Goal: Information Seeking & Learning: Learn about a topic

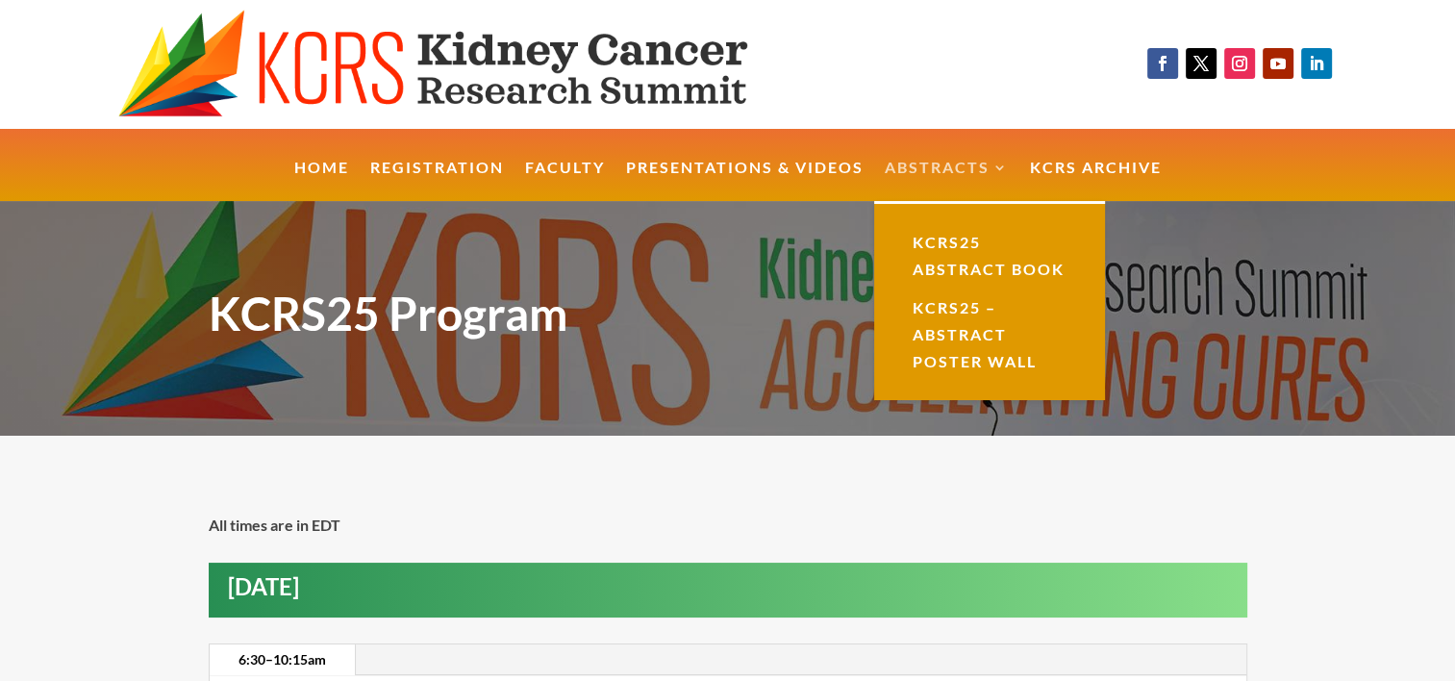
click at [941, 164] on link "Abstracts" at bounding box center [947, 181] width 124 height 41
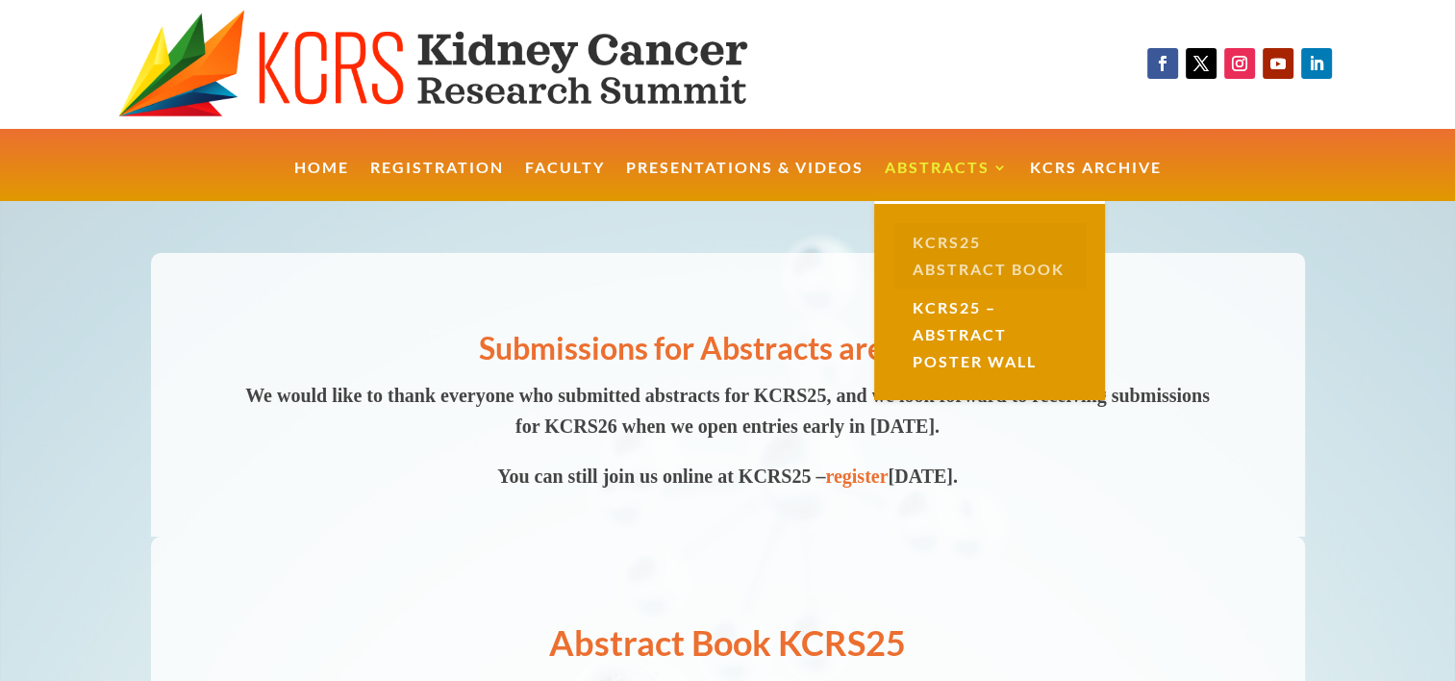
click at [965, 238] on link "KCRS25 Abstract Book" at bounding box center [990, 255] width 192 height 65
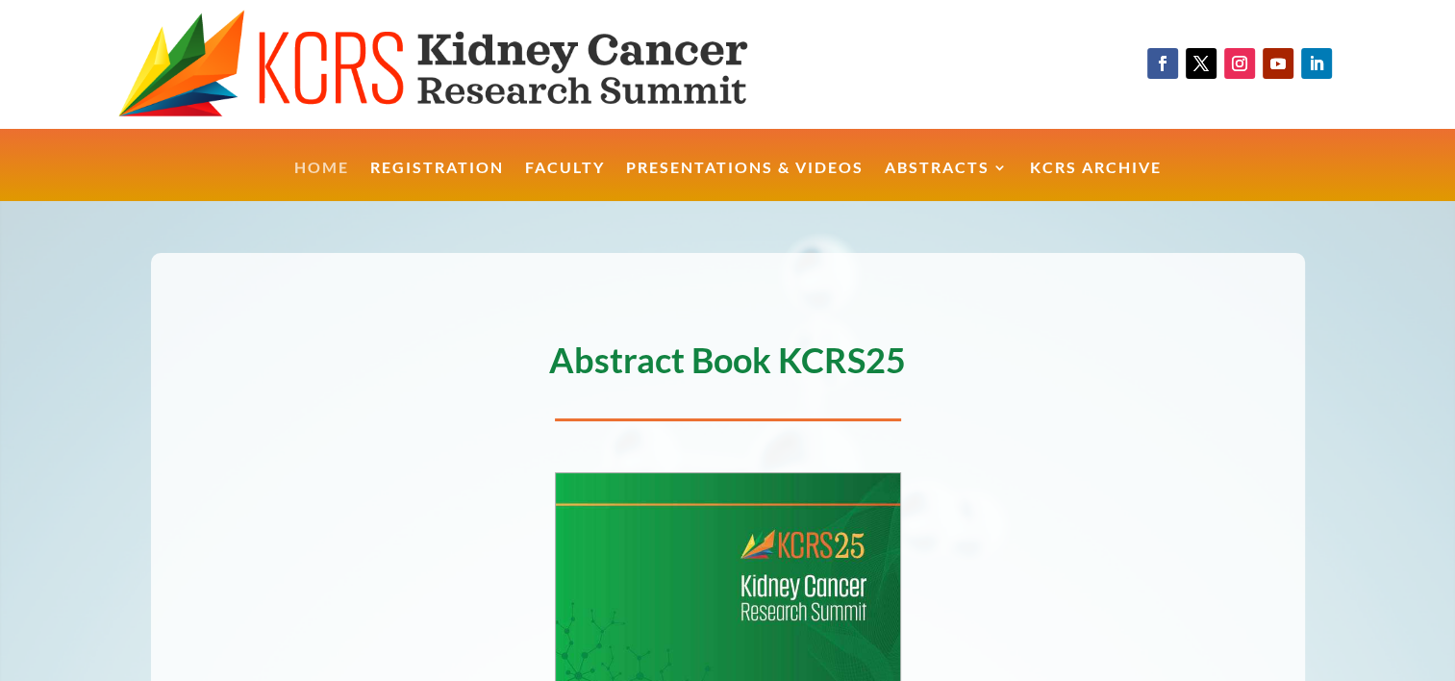
click at [334, 166] on link "Home" at bounding box center [321, 181] width 55 height 41
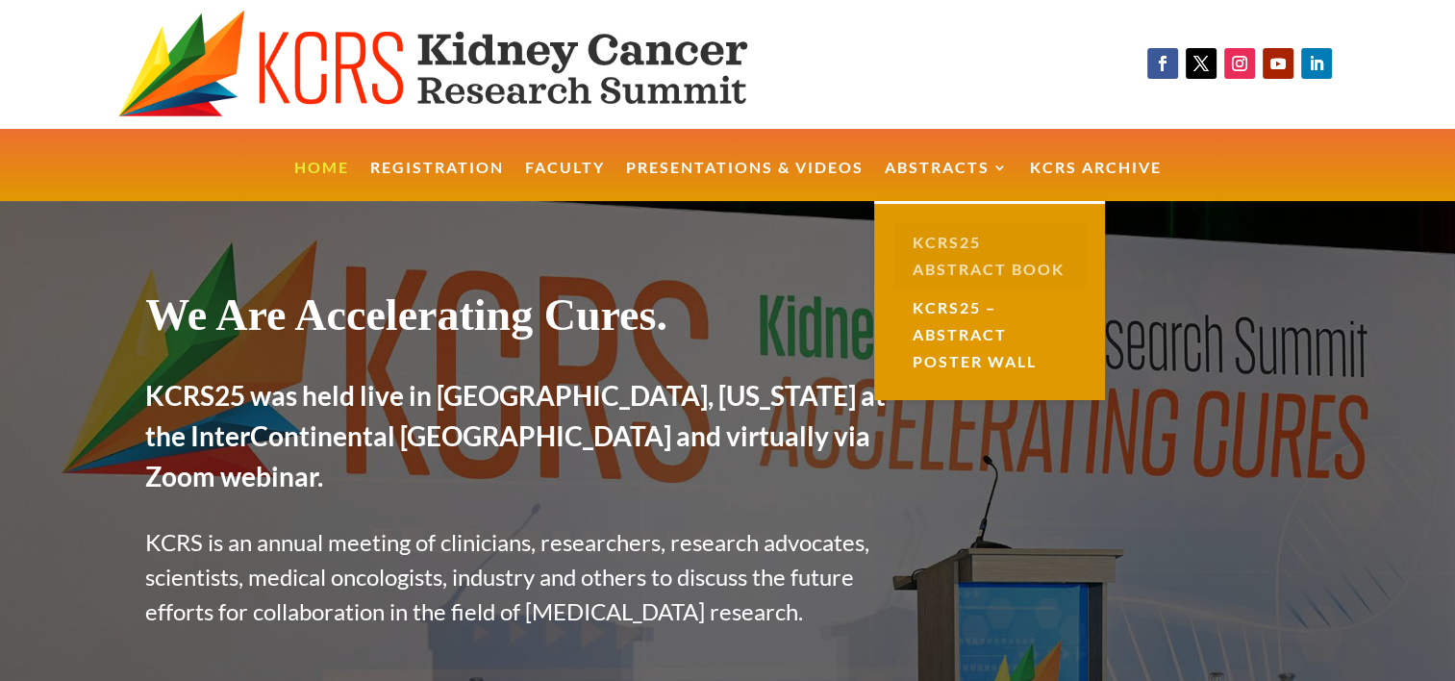
click at [930, 244] on link "KCRS25 Abstract Book" at bounding box center [990, 255] width 192 height 65
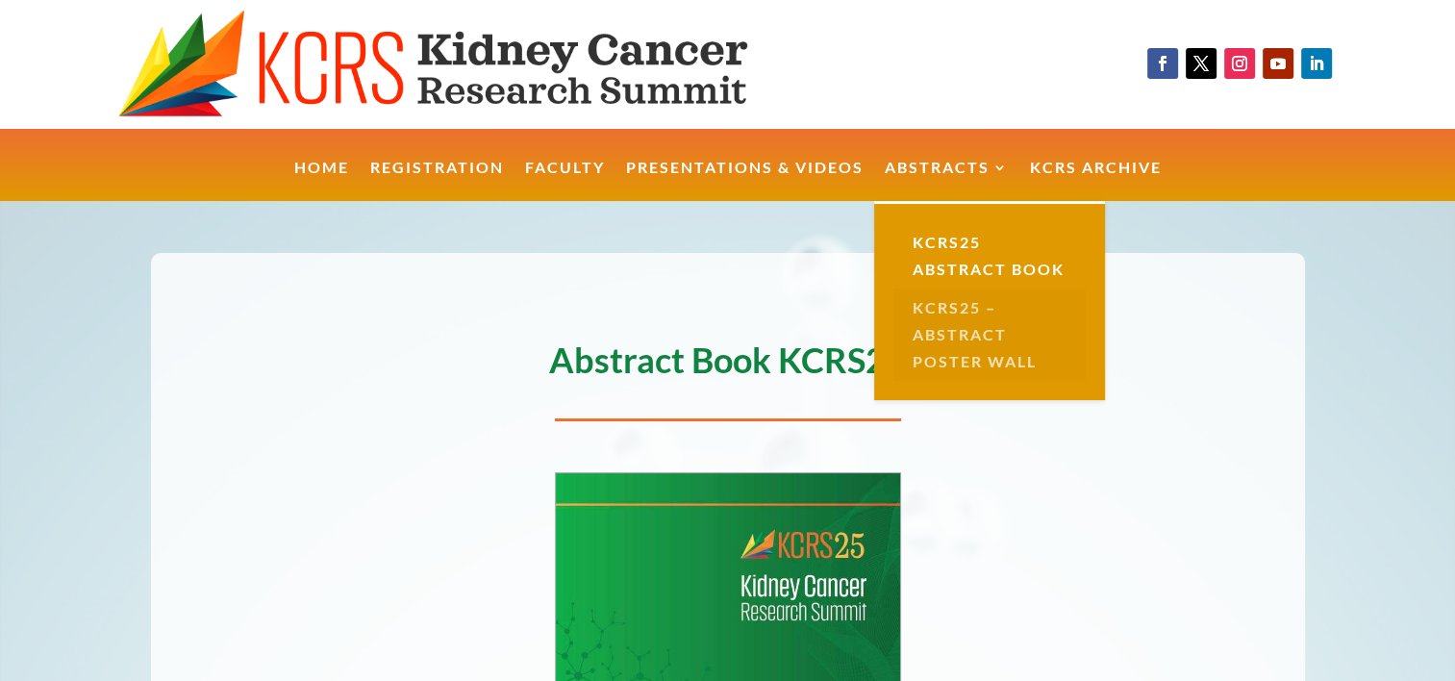
click at [920, 354] on link "KCRS25 – Abstract Poster Wall" at bounding box center [990, 335] width 192 height 92
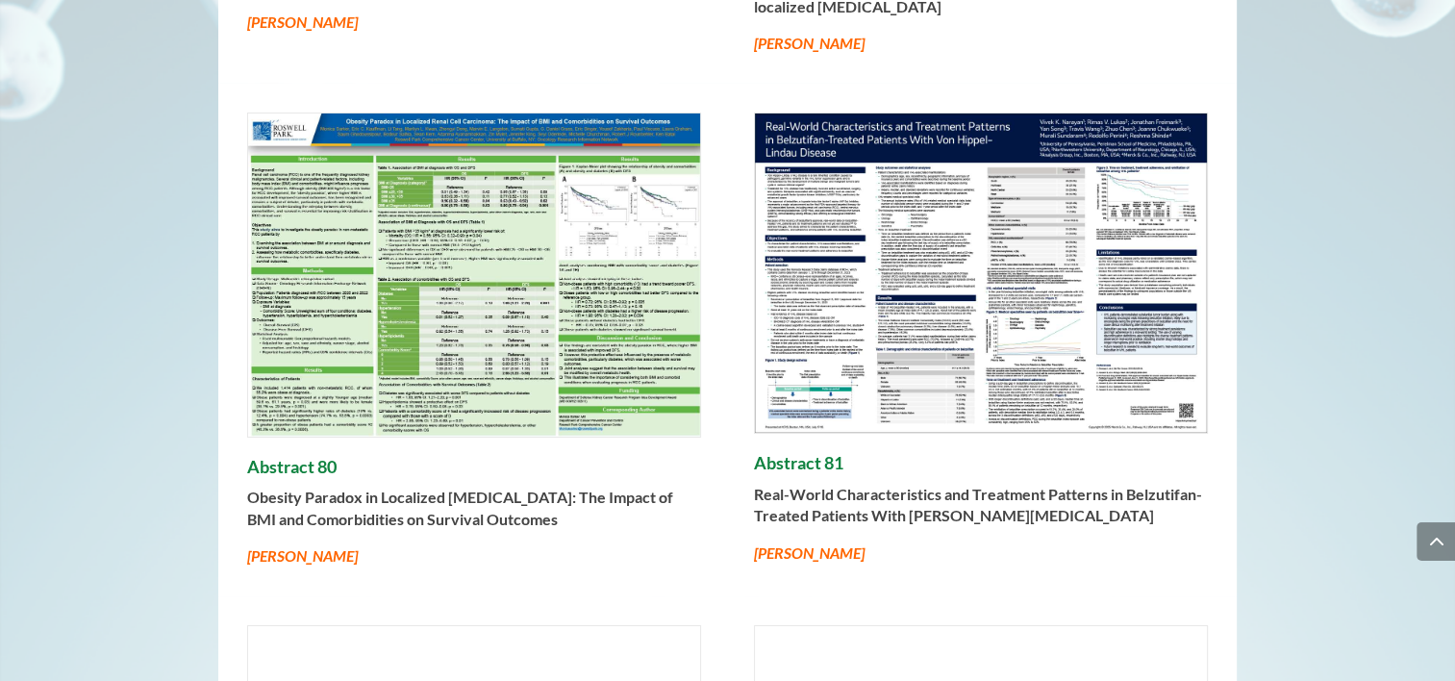
scroll to position [14193, 0]
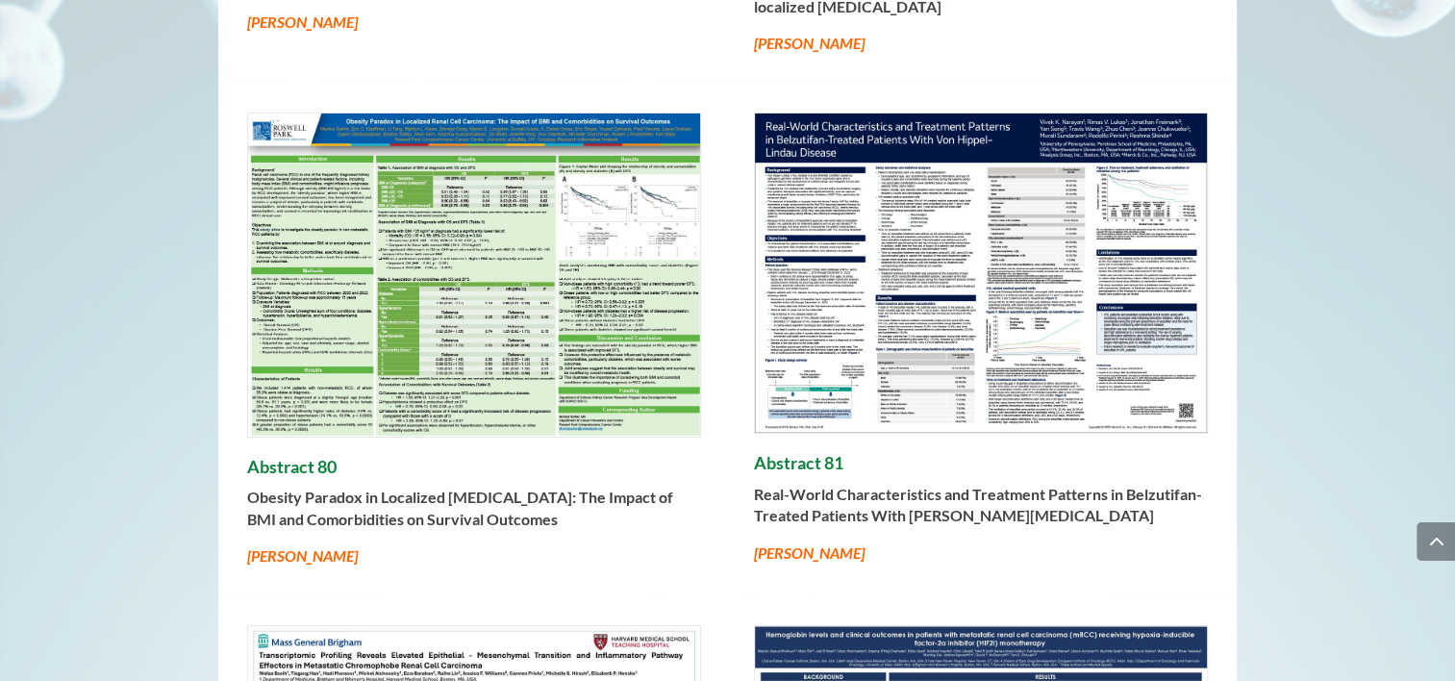
click at [513, 335] on img at bounding box center [474, 274] width 452 height 323
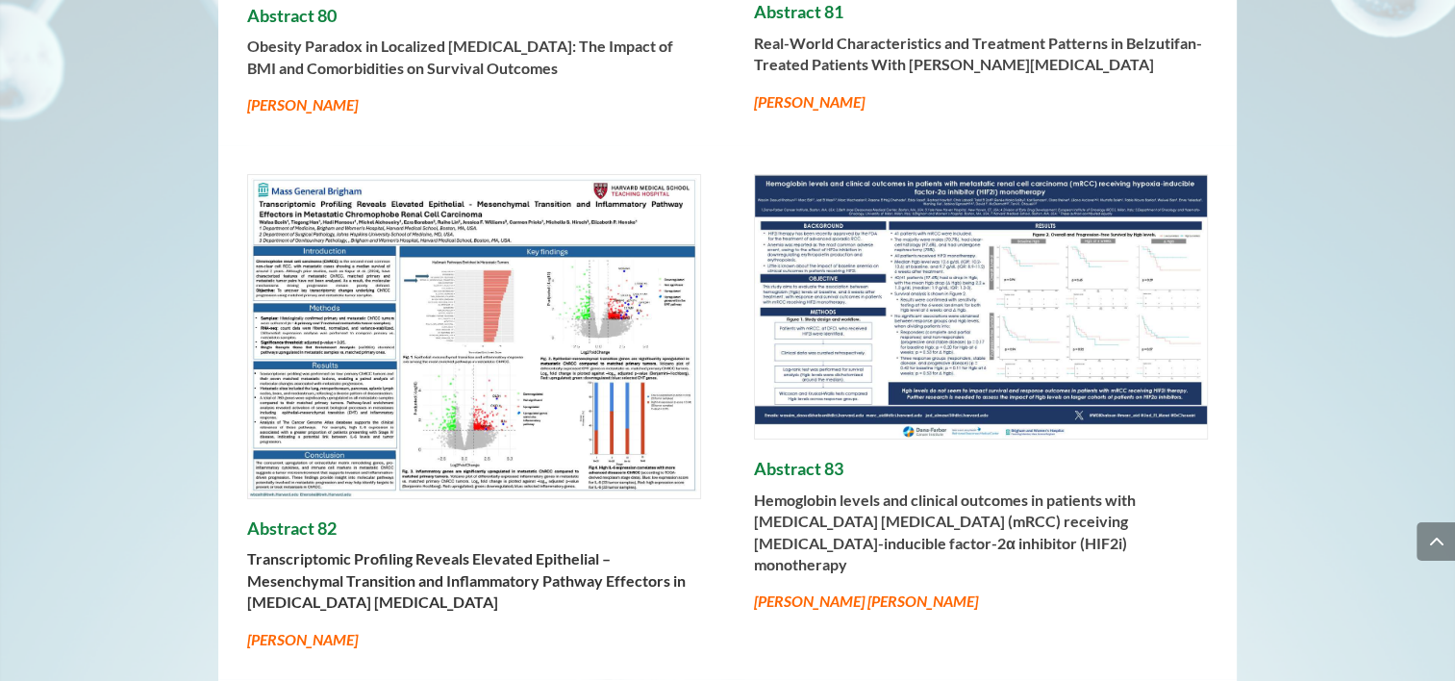
scroll to position [14659, 0]
